Goal: Task Accomplishment & Management: Manage account settings

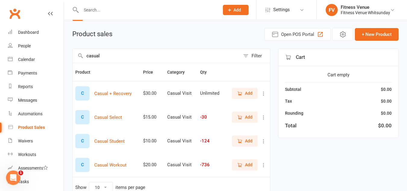
scroll to position [52, 0]
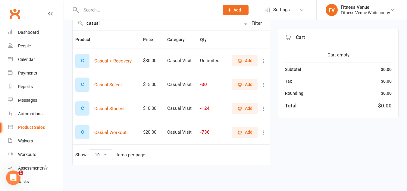
type input "casual"
click at [246, 133] on span "Add" at bounding box center [249, 132] width 8 height 7
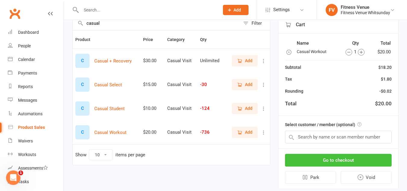
click at [350, 158] on button "Go to checkout" at bounding box center [338, 159] width 107 height 13
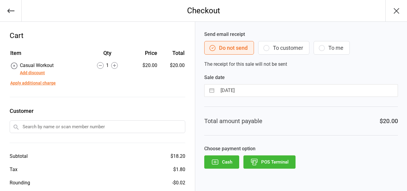
click at [290, 162] on button "POS Terminal" at bounding box center [269, 161] width 52 height 13
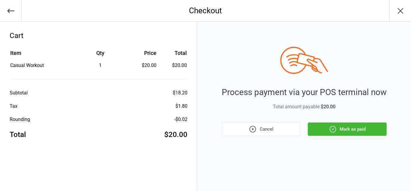
click at [349, 132] on button "Mark as paid" at bounding box center [347, 128] width 79 height 13
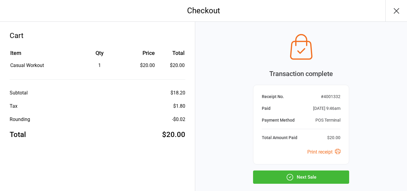
click at [287, 173] on icon "button" at bounding box center [290, 177] width 8 height 8
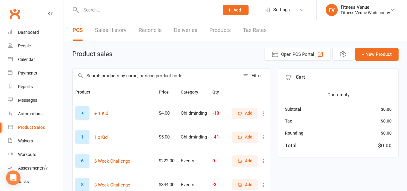
click at [103, 77] on input "text" at bounding box center [156, 76] width 167 height 14
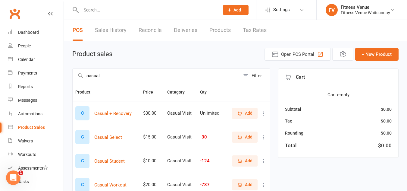
type input "casual"
click at [243, 182] on span "Add" at bounding box center [244, 184] width 15 height 7
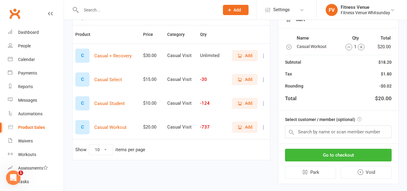
scroll to position [68, 0]
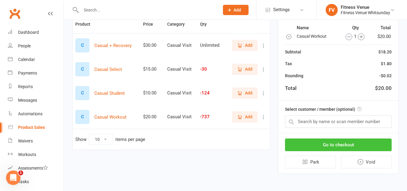
click at [358, 143] on button "Go to checkout" at bounding box center [338, 144] width 107 height 13
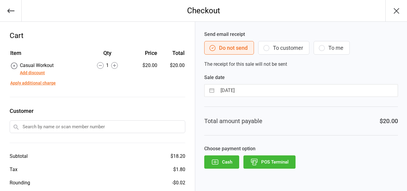
click at [289, 161] on button "POS Terminal" at bounding box center [269, 161] width 52 height 13
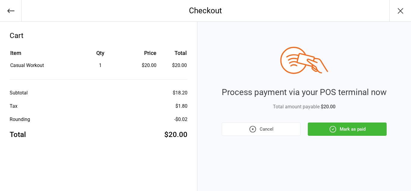
click at [333, 128] on icon "button" at bounding box center [333, 129] width 8 height 8
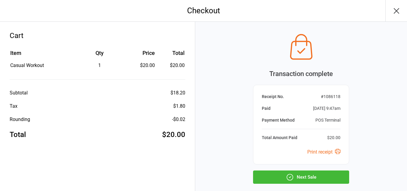
click at [299, 175] on button "Next Sale" at bounding box center [301, 176] width 96 height 13
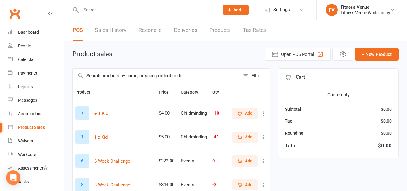
click at [104, 78] on input "text" at bounding box center [156, 76] width 167 height 14
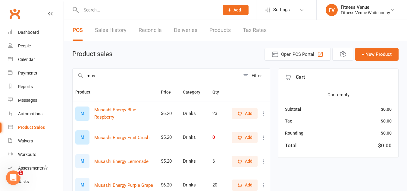
scroll to position [30, 0]
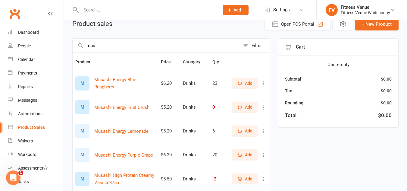
type input "mus"
click at [245, 109] on span "Add" at bounding box center [249, 107] width 8 height 7
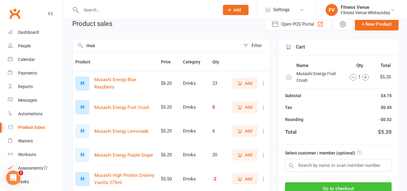
click at [368, 184] on button "Go to checkout" at bounding box center [338, 188] width 107 height 13
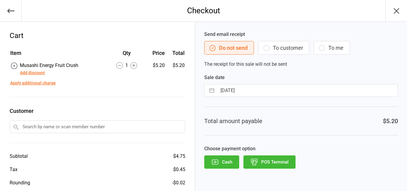
click at [277, 162] on button "POS Terminal" at bounding box center [269, 161] width 52 height 13
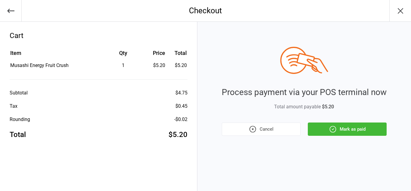
click at [358, 126] on button "Mark as paid" at bounding box center [347, 128] width 79 height 13
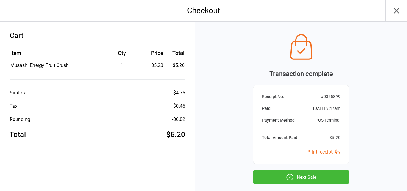
click at [294, 175] on button "Next Sale" at bounding box center [301, 176] width 96 height 13
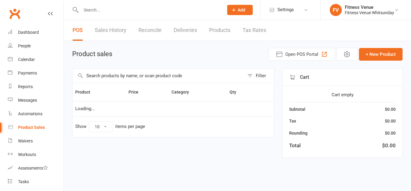
click at [107, 74] on input "text" at bounding box center [159, 76] width 172 height 14
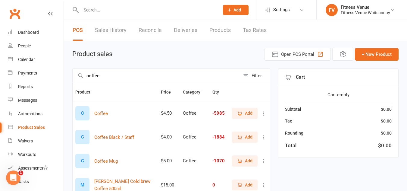
type input "coffee"
click at [248, 111] on span "Add" at bounding box center [249, 113] width 8 height 7
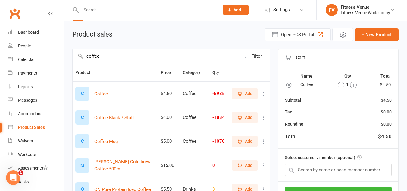
scroll to position [30, 0]
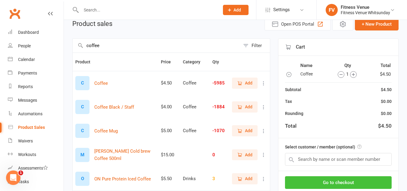
click at [346, 183] on button "Go to checkout" at bounding box center [338, 182] width 107 height 13
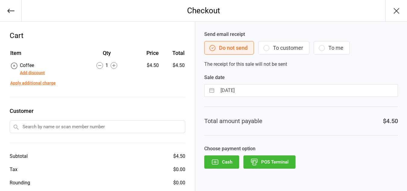
click at [272, 167] on button "POS Terminal" at bounding box center [269, 161] width 52 height 13
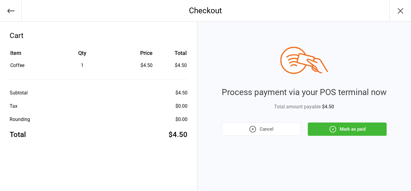
click at [335, 127] on icon "button" at bounding box center [333, 129] width 6 height 6
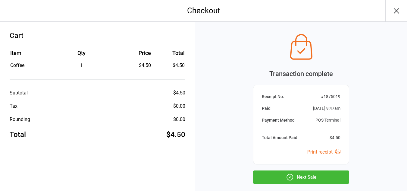
click at [291, 176] on icon "button" at bounding box center [290, 176] width 1 height 1
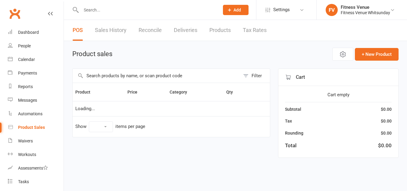
select select "10"
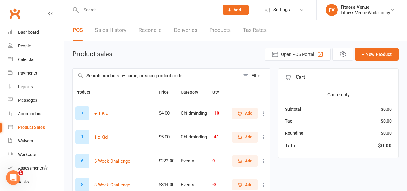
click at [113, 78] on input "text" at bounding box center [156, 76] width 167 height 14
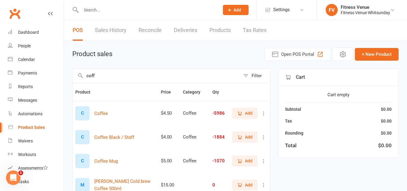
type input "coff"
click at [248, 114] on span "Add" at bounding box center [249, 113] width 8 height 7
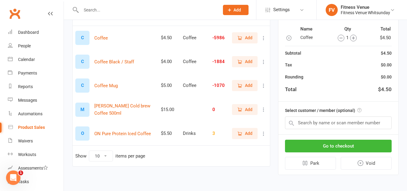
scroll to position [76, 0]
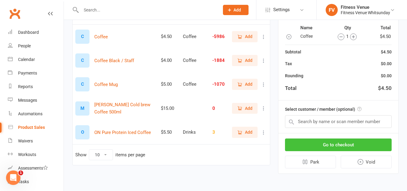
click at [337, 149] on button "Go to checkout" at bounding box center [338, 144] width 107 height 13
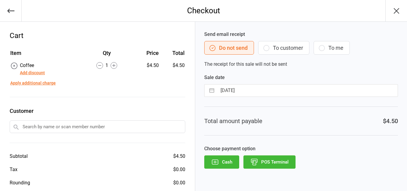
click at [285, 165] on button "POS Terminal" at bounding box center [269, 161] width 52 height 13
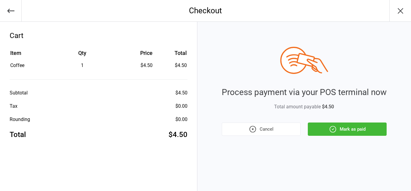
click at [340, 128] on button "Mark as paid" at bounding box center [347, 128] width 79 height 13
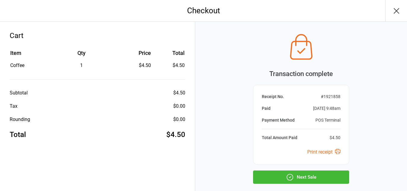
click at [307, 172] on button "Next Sale" at bounding box center [301, 176] width 96 height 13
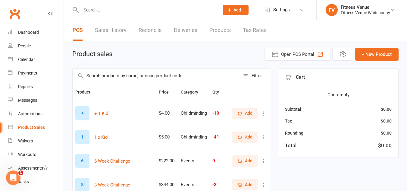
click at [104, 72] on input "text" at bounding box center [156, 76] width 167 height 14
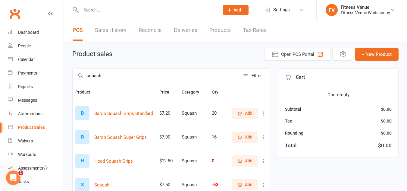
click at [161, 76] on input "squash" at bounding box center [156, 76] width 167 height 14
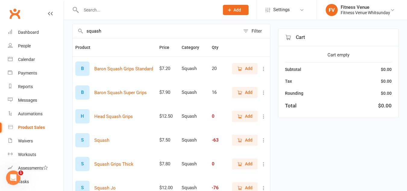
scroll to position [60, 0]
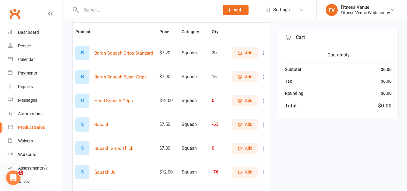
type input "squash"
click at [241, 122] on icon "button" at bounding box center [239, 124] width 5 height 5
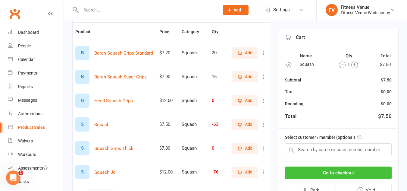
click at [311, 172] on button "Go to checkout" at bounding box center [338, 172] width 107 height 13
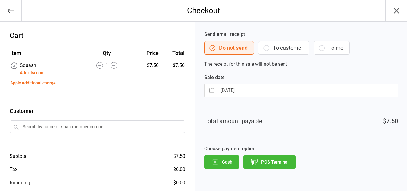
click at [394, 5] on button "button" at bounding box center [396, 10] width 22 height 21
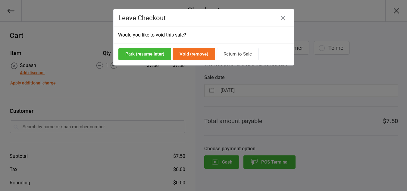
click at [198, 50] on button "Void (remove)" at bounding box center [193, 54] width 42 height 12
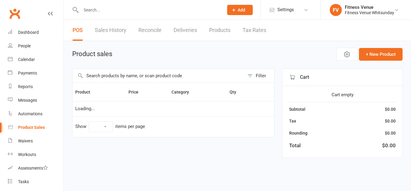
select select "10"
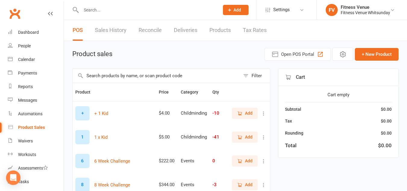
click at [112, 78] on input "text" at bounding box center [156, 76] width 167 height 14
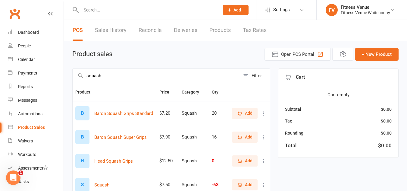
type input "squash"
click at [242, 184] on icon "button" at bounding box center [239, 184] width 5 height 5
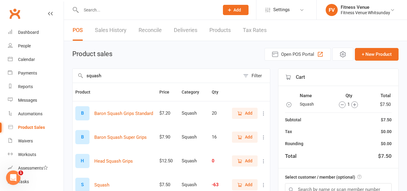
click at [243, 183] on span "Add" at bounding box center [244, 184] width 15 height 7
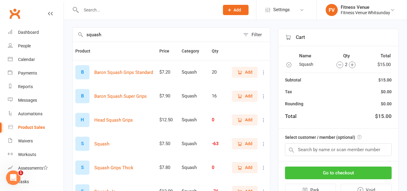
scroll to position [90, 0]
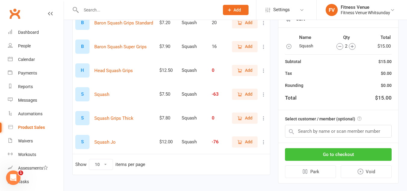
click at [320, 156] on button "Go to checkout" at bounding box center [338, 154] width 107 height 13
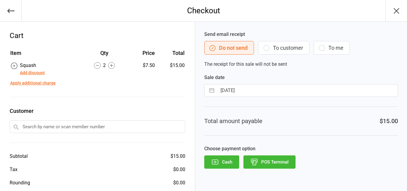
click at [250, 159] on button "POS Terminal" at bounding box center [269, 161] width 52 height 13
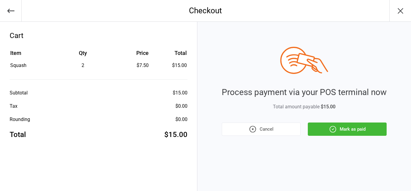
click at [336, 128] on icon "button" at bounding box center [333, 129] width 8 height 8
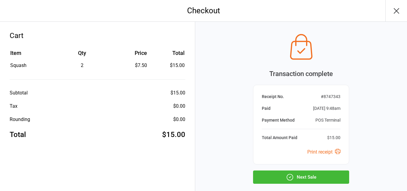
click at [302, 182] on button "Next Sale" at bounding box center [301, 176] width 96 height 13
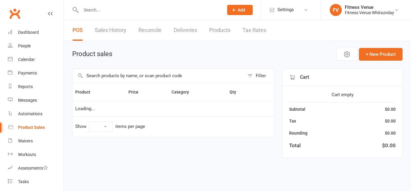
select select "10"
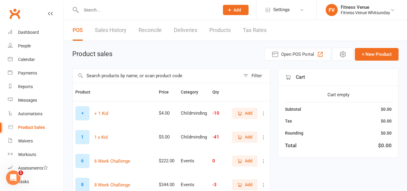
click at [92, 79] on input "text" at bounding box center [156, 76] width 167 height 14
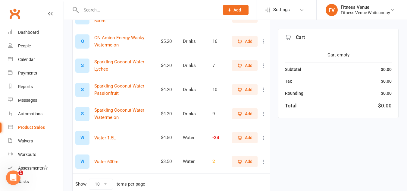
scroll to position [120, 0]
type input "water"
click at [249, 162] on span "Add" at bounding box center [249, 160] width 8 height 7
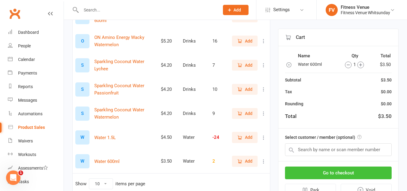
click at [314, 169] on button "Go to checkout" at bounding box center [338, 172] width 107 height 13
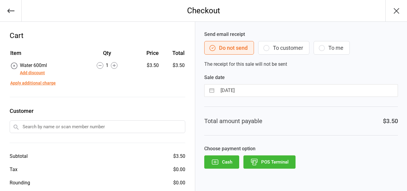
click at [231, 164] on button "Cash" at bounding box center [221, 161] width 35 height 13
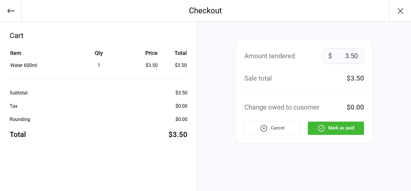
drag, startPoint x: 341, startPoint y: 51, endPoint x: 361, endPoint y: 51, distance: 19.6
click at [364, 51] on div "Amount tendered 3.50 $ Sale total $3.50 Change owed to cusomer $0.00 Cancel [PE…" at bounding box center [304, 91] width 137 height 104
type input "20"
click at [343, 129] on button "Mark as paid" at bounding box center [336, 127] width 56 height 13
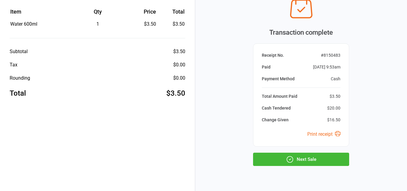
scroll to position [55, 0]
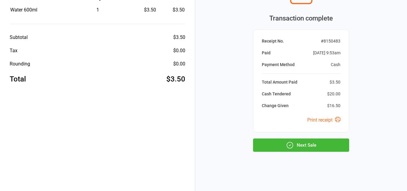
click at [328, 151] on button "Next Sale" at bounding box center [301, 144] width 96 height 13
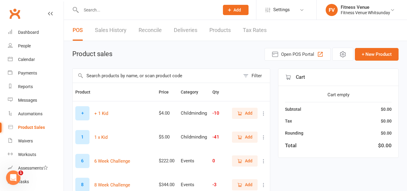
click at [324, 128] on div "Cart empty Subtotal $0.00 Tax $0.00 Rounding $0.00 Total $0.00" at bounding box center [338, 121] width 120 height 71
click at [164, 76] on input "text" at bounding box center [156, 76] width 167 height 14
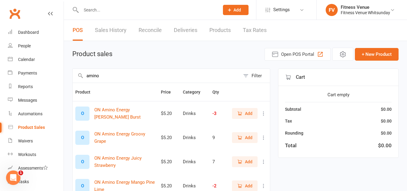
type input "amino"
click at [247, 111] on span "Add" at bounding box center [249, 113] width 8 height 7
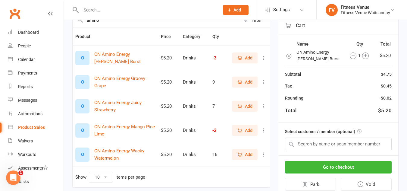
scroll to position [60, 0]
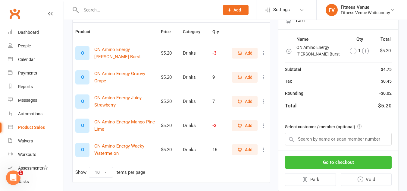
click at [358, 162] on button "Go to checkout" at bounding box center [338, 162] width 107 height 13
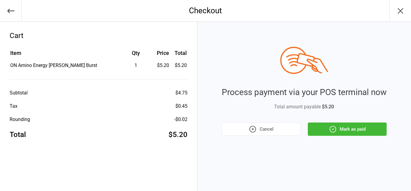
click at [323, 120] on div "Process payment via your POS terminal now Total amount payable $5.20 Cancel Mar…" at bounding box center [304, 91] width 165 height 89
click at [324, 126] on button "Mark as paid" at bounding box center [347, 128] width 79 height 13
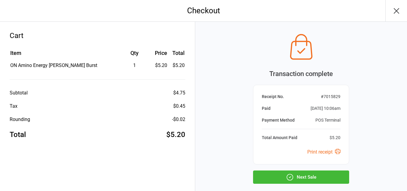
click at [318, 174] on button "Next Sale" at bounding box center [301, 176] width 96 height 13
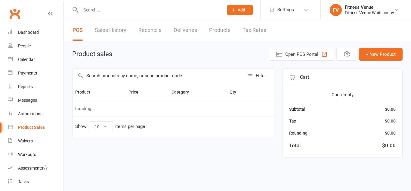
click at [120, 79] on input "text" at bounding box center [159, 76] width 172 height 14
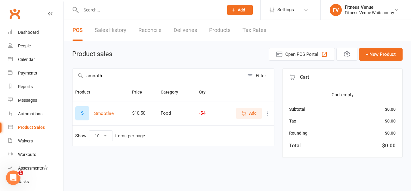
type input "smooth"
click at [253, 113] on span "Add" at bounding box center [253, 113] width 8 height 7
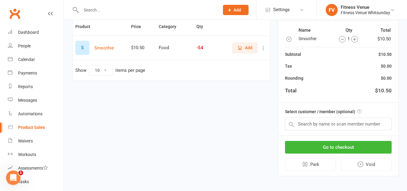
scroll to position [68, 0]
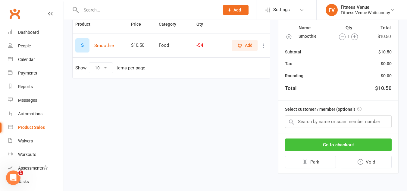
click at [337, 146] on button "Go to checkout" at bounding box center [338, 144] width 107 height 13
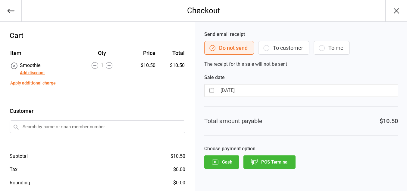
click at [271, 162] on button "POS Terminal" at bounding box center [269, 161] width 52 height 13
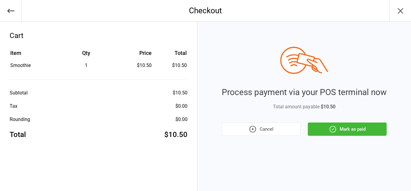
click at [350, 125] on button "Mark as paid" at bounding box center [347, 128] width 79 height 13
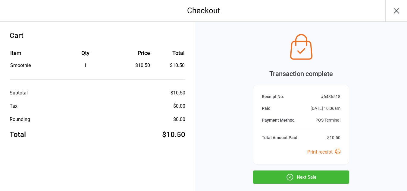
click at [289, 178] on icon "button" at bounding box center [290, 177] width 8 height 8
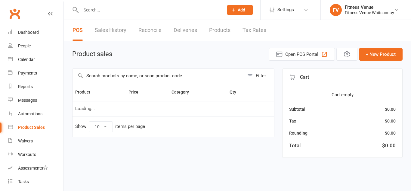
click at [110, 72] on input "text" at bounding box center [159, 76] width 172 height 14
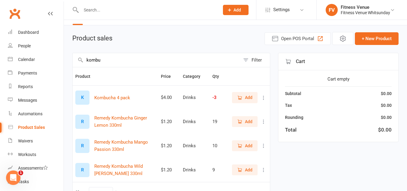
scroll to position [30, 0]
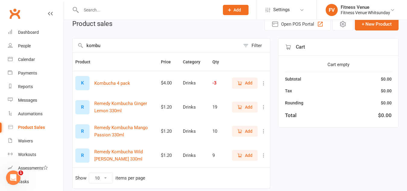
type input "kombu"
click at [244, 103] on button "Add" at bounding box center [245, 106] width 26 height 11
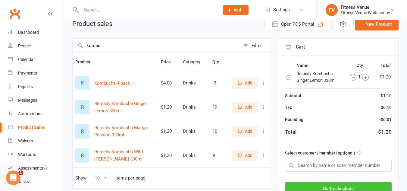
click at [360, 188] on button "Go to checkout" at bounding box center [338, 188] width 107 height 13
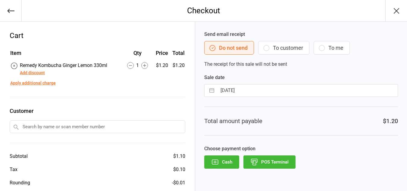
click at [267, 167] on button "POS Terminal" at bounding box center [269, 161] width 52 height 13
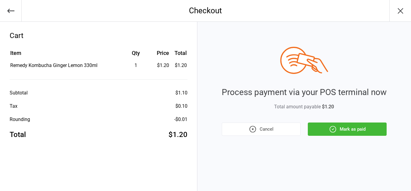
click at [321, 134] on button "Mark as paid" at bounding box center [347, 128] width 79 height 13
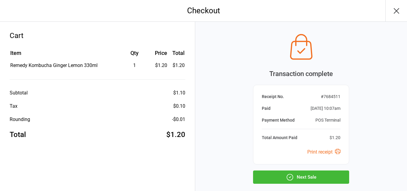
click at [309, 179] on button "Next Sale" at bounding box center [301, 176] width 96 height 13
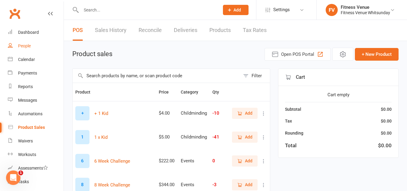
click at [36, 45] on link "People" at bounding box center [36, 46] width 56 height 14
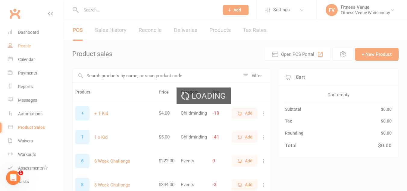
select select "100"
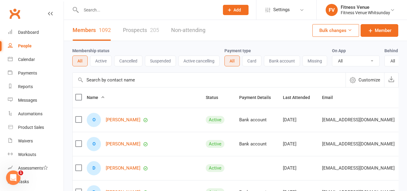
click at [105, 14] on div at bounding box center [143, 10] width 143 height 20
click at [93, 11] on input "text" at bounding box center [147, 10] width 136 height 8
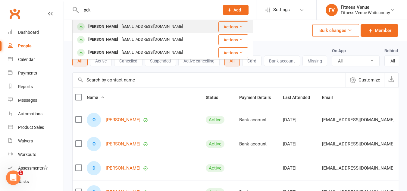
type input "pelt"
click at [124, 28] on div "Adrianpelt@whitsunday.net.au" at bounding box center [152, 26] width 65 height 9
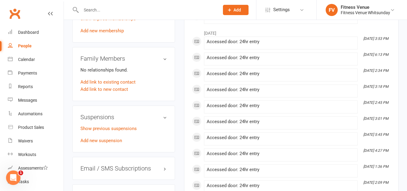
scroll to position [391, 0]
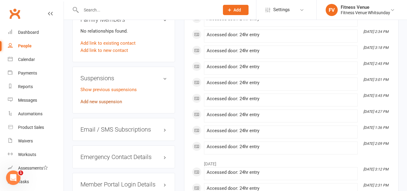
click at [108, 104] on link "Add new suspension" at bounding box center [101, 101] width 42 height 5
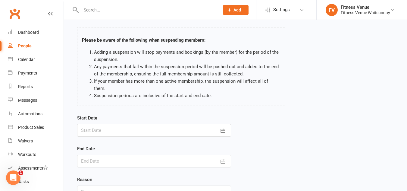
scroll to position [60, 0]
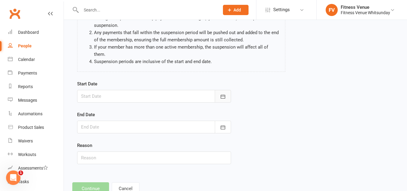
click at [223, 93] on icon "button" at bounding box center [223, 96] width 6 height 6
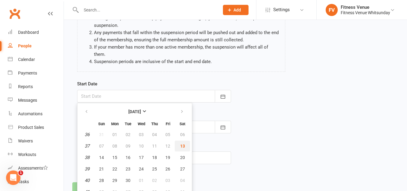
click at [182, 143] on span "13" at bounding box center [182, 145] width 5 height 5
type input "[DATE]"
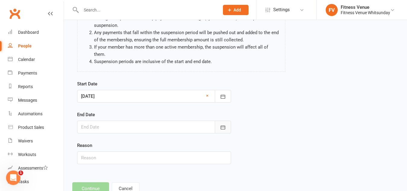
click at [221, 124] on icon "button" at bounding box center [223, 127] width 6 height 6
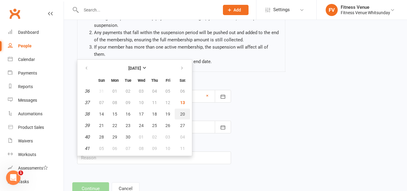
click at [175, 110] on button "20" at bounding box center [182, 113] width 15 height 11
type input "20 Sep 2025"
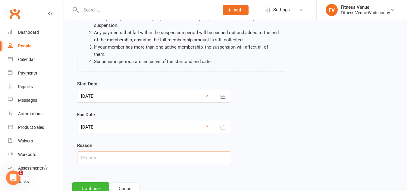
click at [143, 151] on input "text" at bounding box center [154, 157] width 154 height 13
type input "Holidays"
click at [88, 182] on button "Continue" at bounding box center [90, 188] width 37 height 13
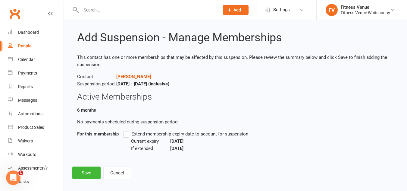
scroll to position [12, 0]
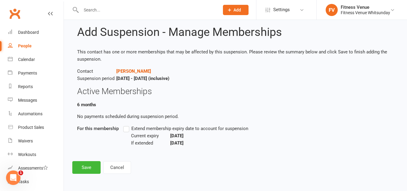
click at [126, 130] on label "Extend membership expiry date to account for suspension" at bounding box center [185, 128] width 125 height 7
click at [126, 125] on input "Extend membership expiry date to account for suspension" at bounding box center [125, 125] width 4 height 0
click at [82, 166] on button "Save" at bounding box center [86, 167] width 28 height 13
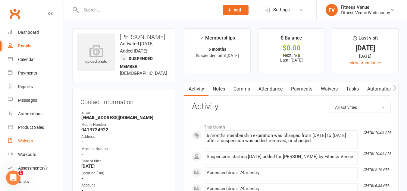
click at [25, 141] on div "Waivers" at bounding box center [25, 140] width 15 height 5
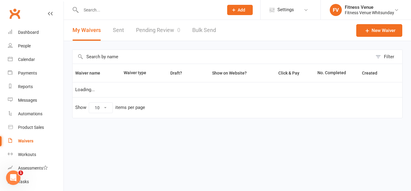
select select "25"
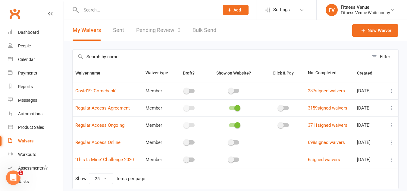
click at [171, 33] on link "Pending Review 0" at bounding box center [158, 30] width 44 height 21
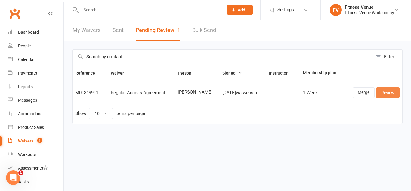
click at [378, 91] on link "Review" at bounding box center [387, 92] width 23 height 11
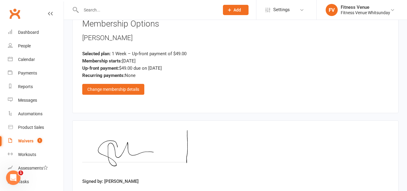
scroll to position [796, 0]
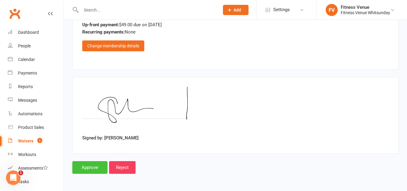
click at [86, 165] on input "Approve" at bounding box center [89, 167] width 35 height 13
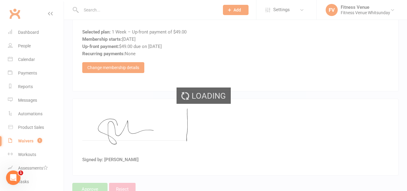
scroll to position [709, 0]
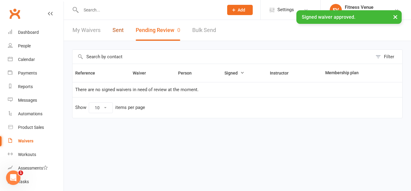
click at [115, 26] on link "Sent" at bounding box center [118, 30] width 11 height 21
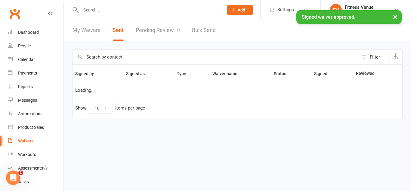
select select "100"
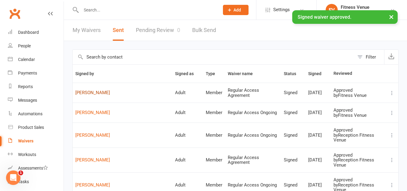
click at [88, 93] on link "[PERSON_NAME]" at bounding box center [122, 92] width 94 height 5
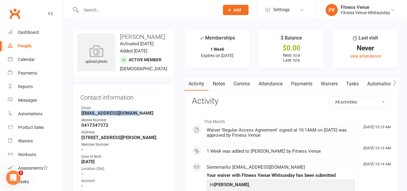
drag, startPoint x: 140, startPoint y: 126, endPoint x: 72, endPoint y: 128, distance: 68.0
copy strong "[EMAIL_ADDRESS][DOMAIN_NAME]"
click at [396, 81] on button "button" at bounding box center [394, 84] width 8 height 14
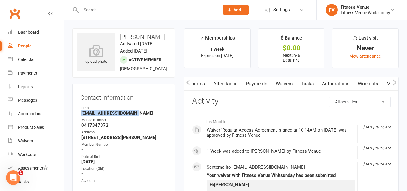
click at [391, 80] on button "button" at bounding box center [394, 84] width 8 height 14
click at [348, 82] on link "Mobile App" at bounding box center [353, 84] width 33 height 14
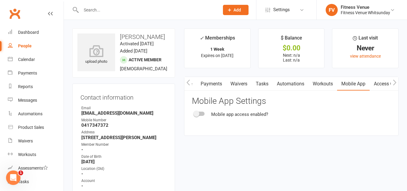
click at [201, 114] on div at bounding box center [199, 113] width 10 height 4
click at [194, 113] on input "checkbox" at bounding box center [194, 113] width 0 height 0
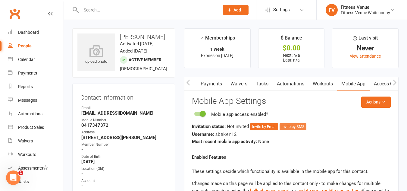
click at [297, 128] on button "Invite by SMS" at bounding box center [292, 126] width 27 height 7
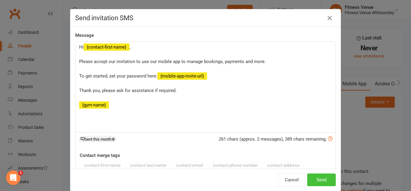
click at [325, 178] on button "Send" at bounding box center [321, 179] width 29 height 13
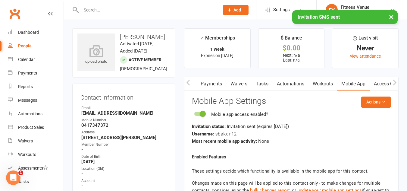
click at [376, 82] on link "Access Control" at bounding box center [389, 84] width 40 height 14
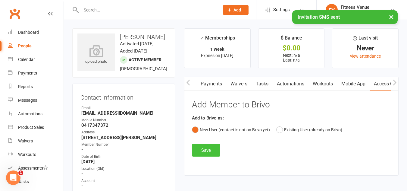
click at [209, 149] on button "Save" at bounding box center [206, 150] width 28 height 13
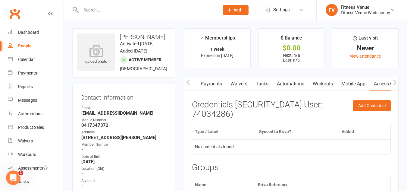
click at [212, 85] on link "Payments" at bounding box center [211, 84] width 30 height 14
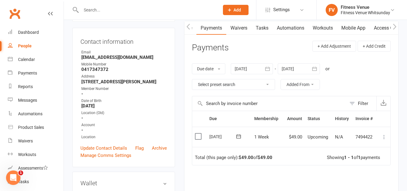
scroll to position [90, 0]
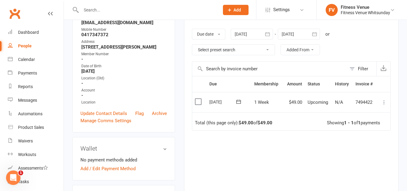
click at [197, 96] on td "Select this" at bounding box center [199, 102] width 14 height 20
click at [200, 97] on td "Select this" at bounding box center [199, 102] width 14 height 20
click at [198, 102] on label at bounding box center [199, 101] width 8 height 6
click at [198, 98] on input "checkbox" at bounding box center [197, 98] width 4 height 0
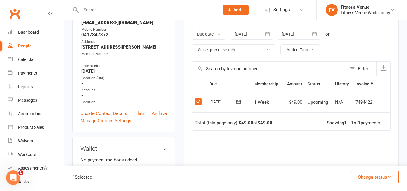
click at [375, 176] on button "Change status" at bounding box center [375, 176] width 48 height 13
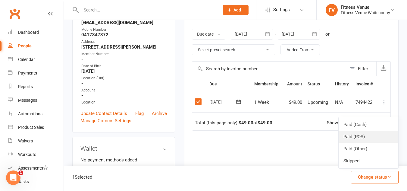
click at [355, 139] on link "Paid (POS)" at bounding box center [368, 136] width 60 height 12
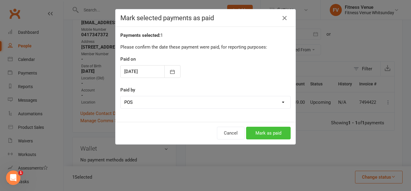
click at [268, 135] on button "Mark as paid" at bounding box center [268, 132] width 45 height 13
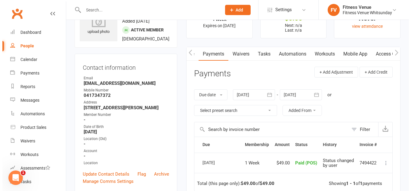
scroll to position [0, 0]
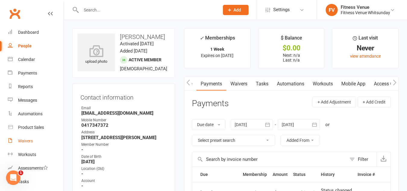
click at [23, 137] on link "Waivers" at bounding box center [36, 141] width 56 height 14
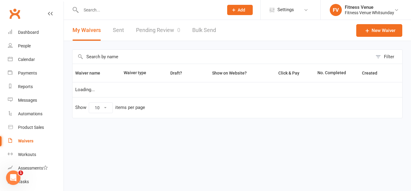
select select "25"
click at [150, 26] on link "Pending Review 0" at bounding box center [158, 30] width 44 height 21
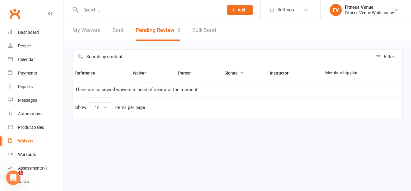
click at [151, 23] on button "Pending Review 0" at bounding box center [158, 30] width 45 height 21
click at [150, 30] on button "Pending Review 0" at bounding box center [158, 30] width 45 height 21
click at [155, 30] on button "Pending Review 0" at bounding box center [158, 30] width 45 height 21
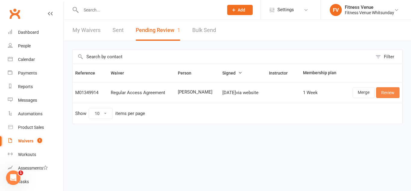
click at [388, 91] on link "Review" at bounding box center [387, 92] width 23 height 11
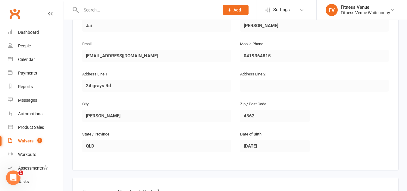
scroll to position [90, 0]
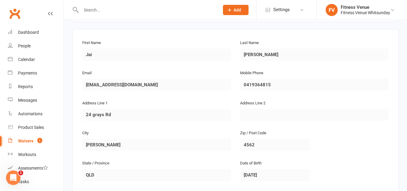
click at [73, 90] on div "First Name [PERSON_NAME] Last Name [PERSON_NAME] Email [EMAIL_ADDRESS][DOMAIN_N…" at bounding box center [235, 114] width 326 height 170
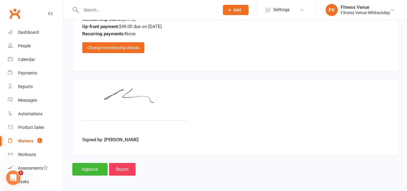
scroll to position [752, 0]
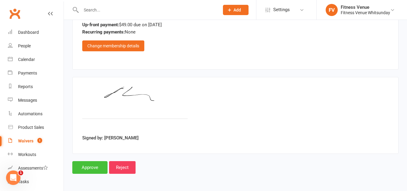
click at [96, 162] on input "Approve" at bounding box center [89, 167] width 35 height 13
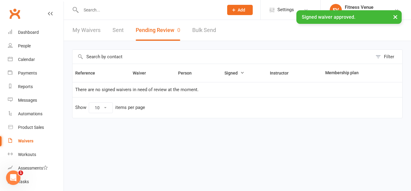
click at [118, 29] on link "Sent" at bounding box center [118, 30] width 11 height 21
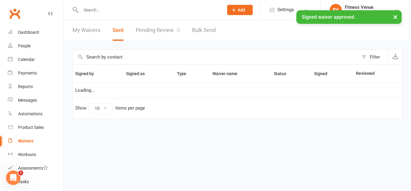
select select "100"
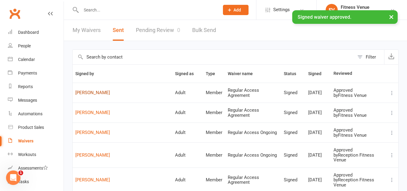
click at [90, 91] on link "Jai Baker" at bounding box center [122, 92] width 94 height 5
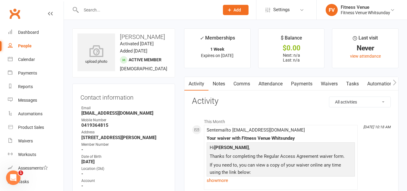
click at [300, 81] on link "Payments" at bounding box center [302, 84] width 30 height 14
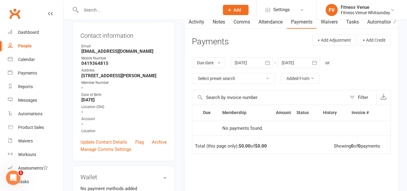
scroll to position [30, 0]
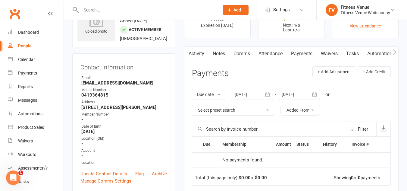
click at [393, 53] on icon "button" at bounding box center [394, 52] width 4 height 6
click at [362, 55] on link "Mobile App" at bounding box center [353, 54] width 33 height 14
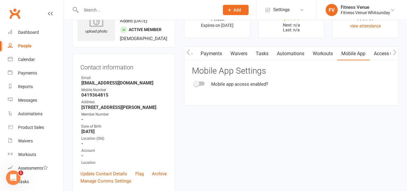
click at [377, 55] on link "Access Control" at bounding box center [389, 54] width 40 height 14
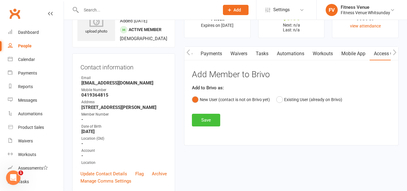
click at [201, 117] on button "Save" at bounding box center [206, 119] width 28 height 13
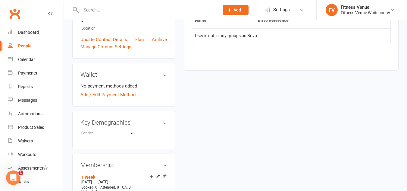
scroll to position [150, 0]
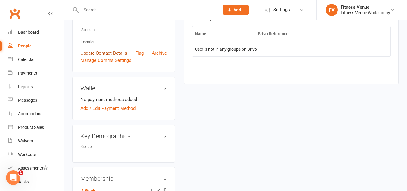
click at [111, 57] on link "Update Contact Details" at bounding box center [103, 52] width 47 height 7
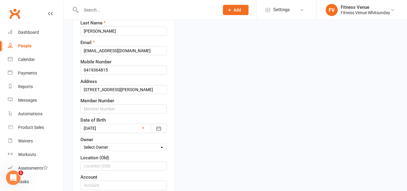
scroll to position [119, 0]
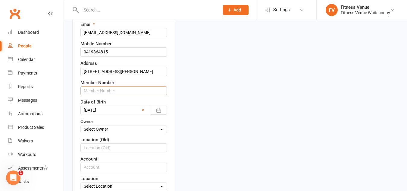
click at [110, 95] on input "text" at bounding box center [123, 90] width 86 height 9
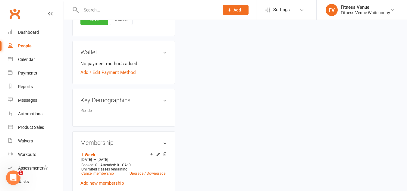
scroll to position [299, 0]
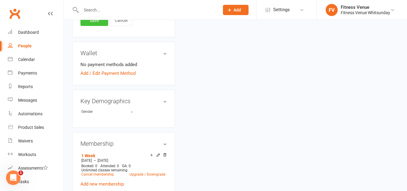
type input "21517"
click at [101, 26] on link "Save" at bounding box center [94, 20] width 28 height 11
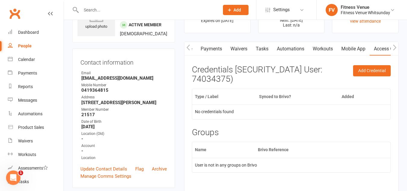
scroll to position [0, 0]
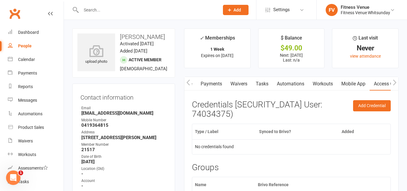
click at [207, 83] on link "Payments" at bounding box center [211, 84] width 30 height 14
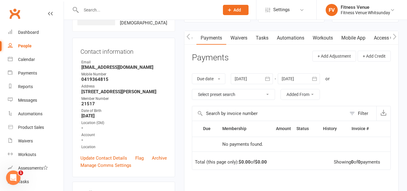
scroll to position [120, 0]
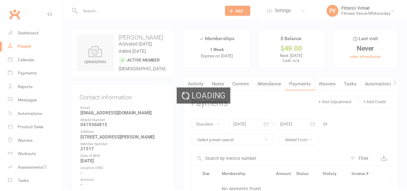
scroll to position [120, 0]
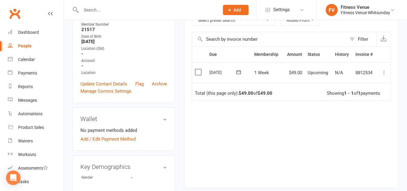
click at [197, 73] on label at bounding box center [199, 72] width 8 height 6
click at [197, 69] on input "checkbox" at bounding box center [197, 69] width 4 height 0
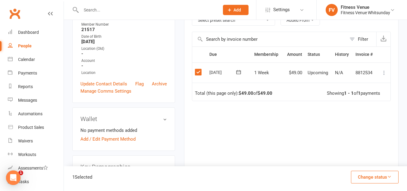
scroll to position [0, 0]
click at [367, 165] on div "Due Contact Membership Amount Status History Invoice # Select this 13 Sep 2025 …" at bounding box center [291, 112] width 199 height 132
click at [365, 176] on button "Change status" at bounding box center [375, 176] width 48 height 13
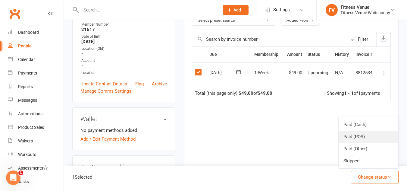
click at [352, 141] on link "Paid (POS)" at bounding box center [368, 136] width 60 height 12
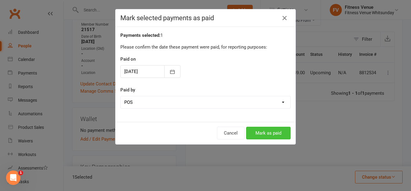
click at [262, 129] on button "Mark as paid" at bounding box center [268, 132] width 45 height 13
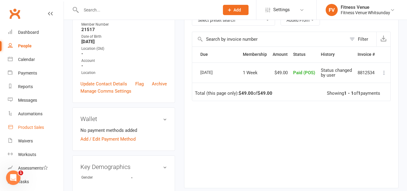
click at [48, 125] on link "Product Sales" at bounding box center [36, 127] width 56 height 14
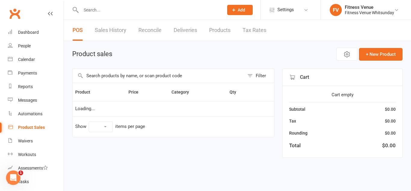
select select "10"
click at [132, 73] on input "text" at bounding box center [159, 76] width 172 height 14
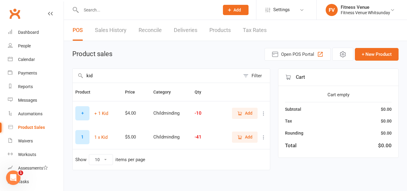
type input "kid"
click at [252, 134] on button "Add" at bounding box center [245, 136] width 26 height 11
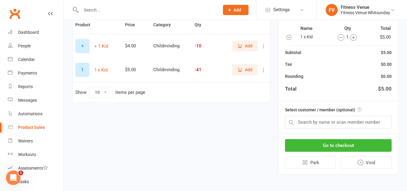
scroll to position [68, 0]
click at [241, 70] on icon "button" at bounding box center [239, 69] width 5 height 5
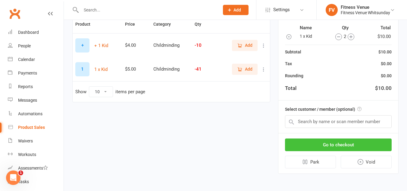
click at [315, 140] on button "Go to checkout" at bounding box center [338, 144] width 107 height 13
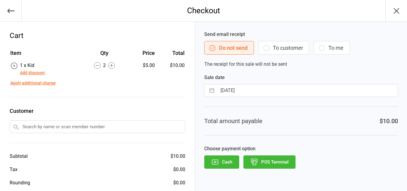
click at [279, 159] on button "POS Terminal" at bounding box center [269, 161] width 52 height 13
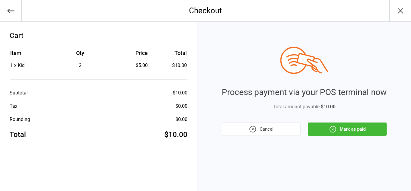
click at [336, 134] on button "Mark as paid" at bounding box center [347, 128] width 79 height 13
